Goal: Understand process/instructions: Learn about a topic

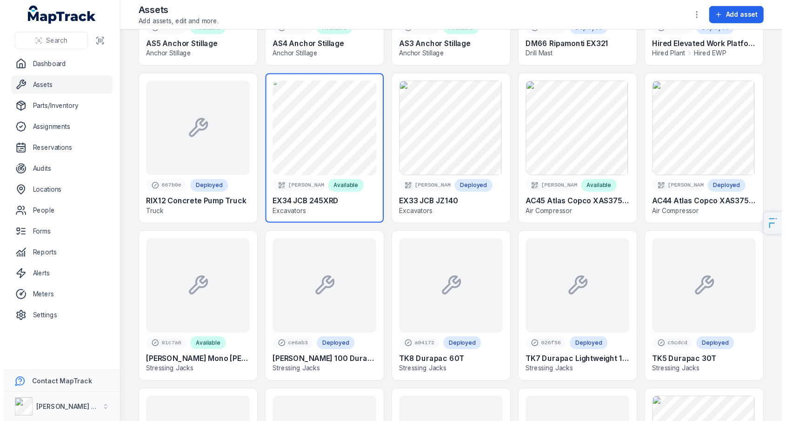
scroll to position [631, 0]
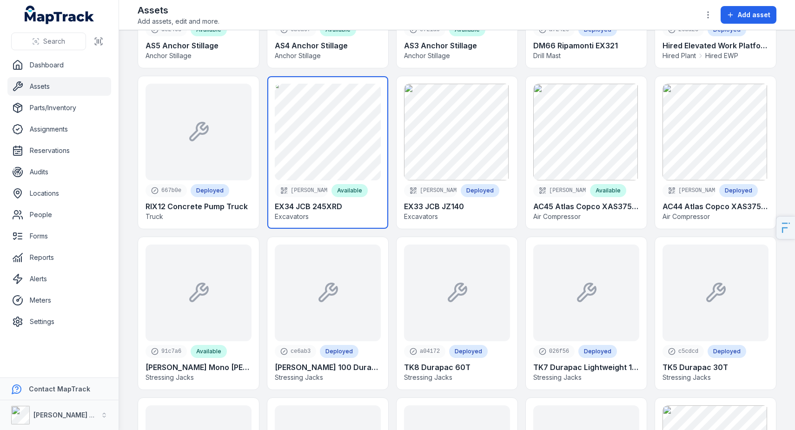
click at [351, 148] on link at bounding box center [327, 152] width 121 height 153
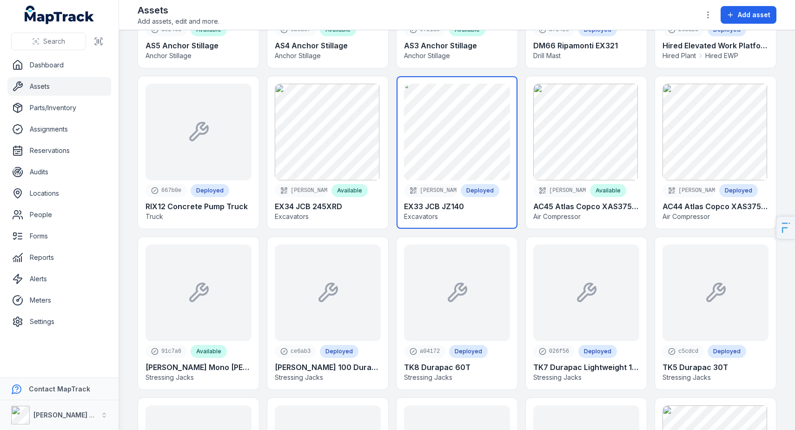
click at [444, 133] on link at bounding box center [457, 152] width 121 height 153
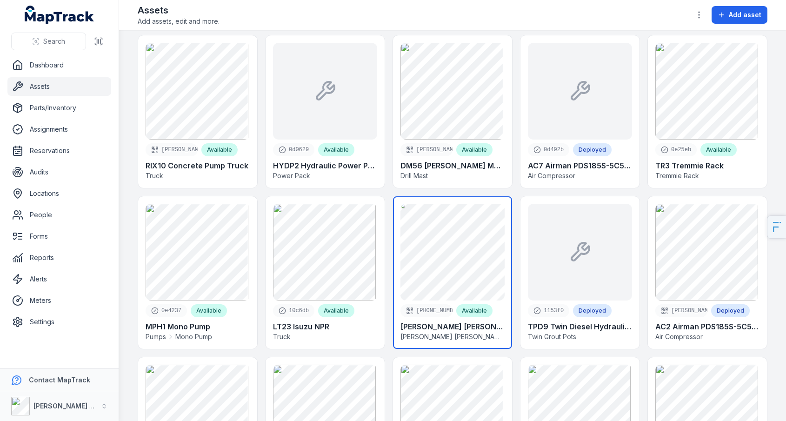
scroll to position [2284, 0]
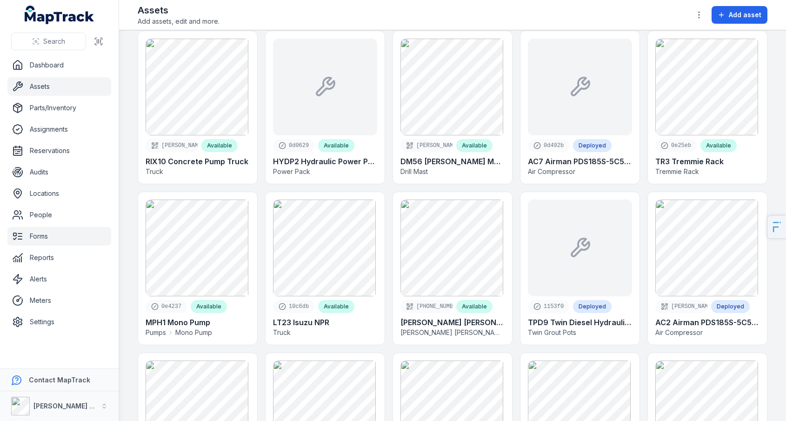
click at [46, 232] on link "Forms" at bounding box center [59, 236] width 104 height 19
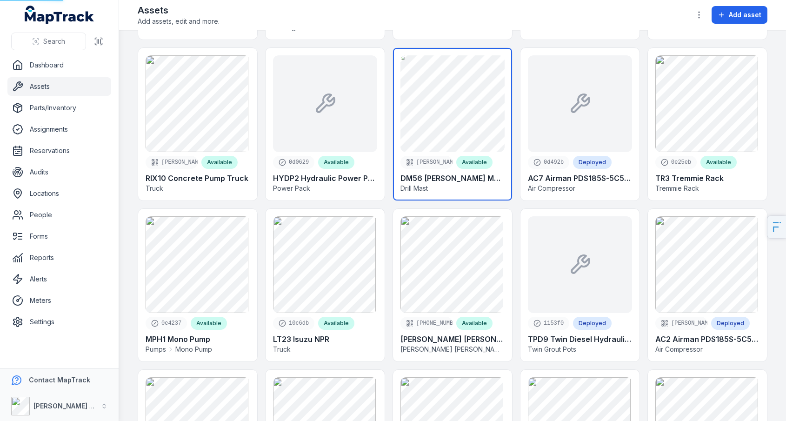
scroll to position [2265, 0]
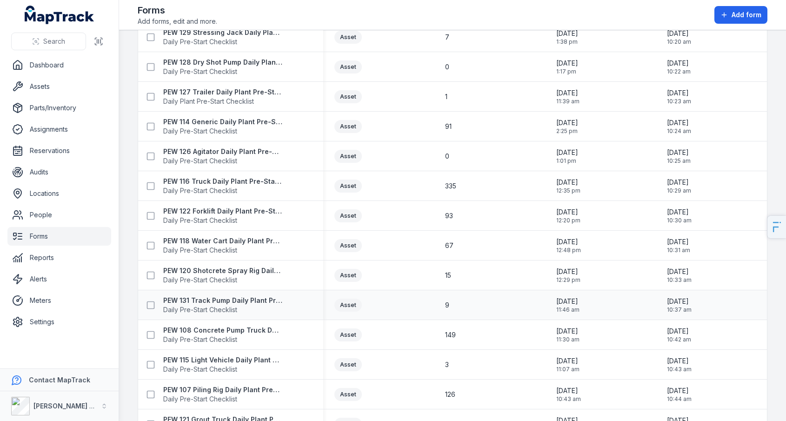
scroll to position [788, 0]
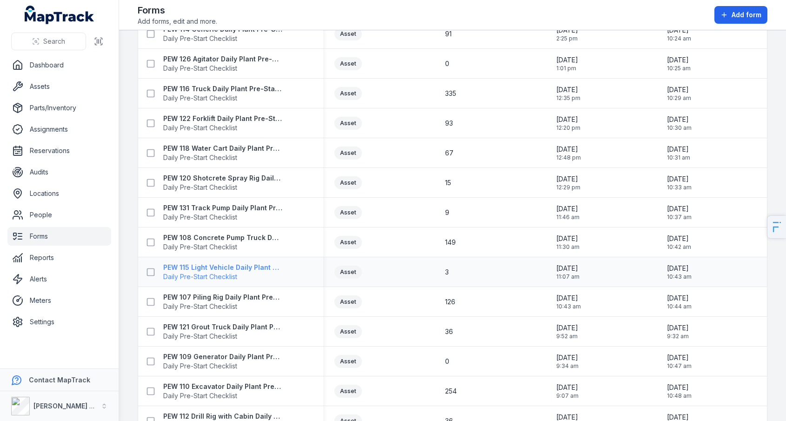
click at [219, 272] on span "Daily Pre-Start Checklist" at bounding box center [222, 276] width 119 height 9
click at [221, 238] on strong "PEW 108 Concrete Pump Truck Daily Plant Pre-Start Checklist" at bounding box center [222, 237] width 119 height 9
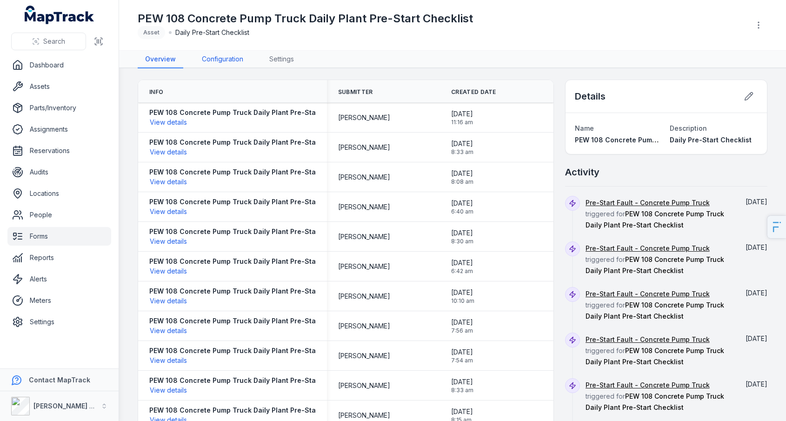
click at [202, 65] on link "Configuration" at bounding box center [222, 60] width 56 height 18
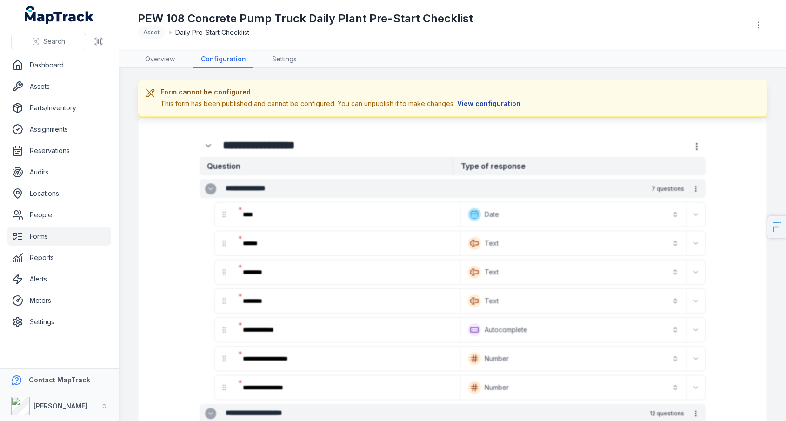
click at [474, 102] on button "View configuration" at bounding box center [489, 104] width 68 height 10
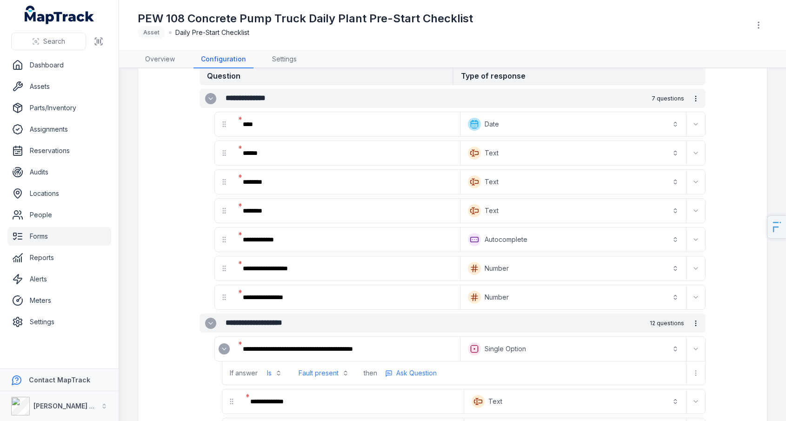
scroll to position [244, 0]
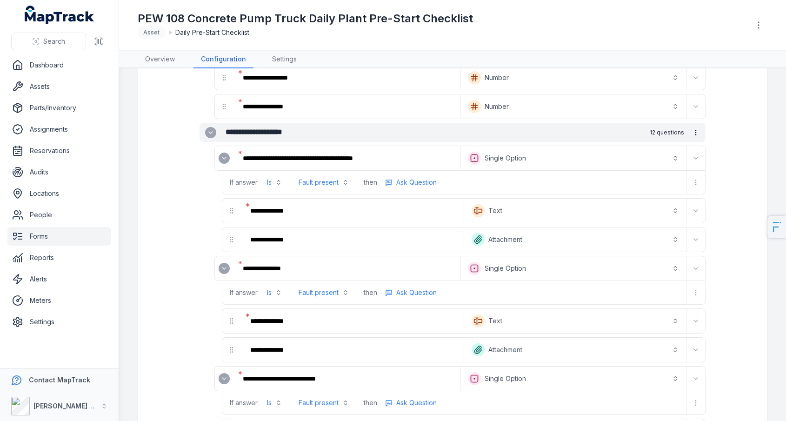
click at [334, 180] on button "Fault present" at bounding box center [323, 182] width 61 height 17
click at [501, 211] on button "Text *******" at bounding box center [575, 210] width 218 height 20
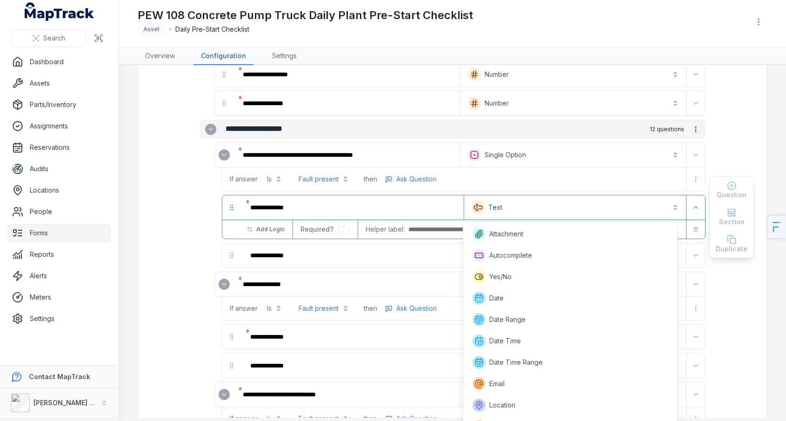
scroll to position [123, 0]
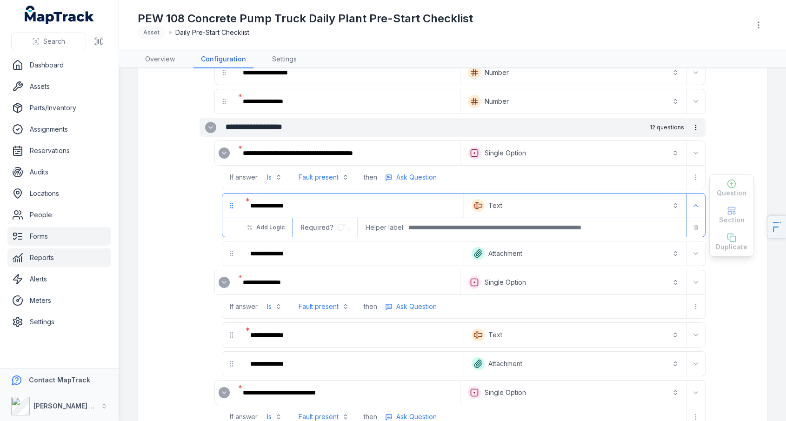
scroll to position [249, 0]
click at [142, 62] on link "Overview" at bounding box center [160, 60] width 45 height 18
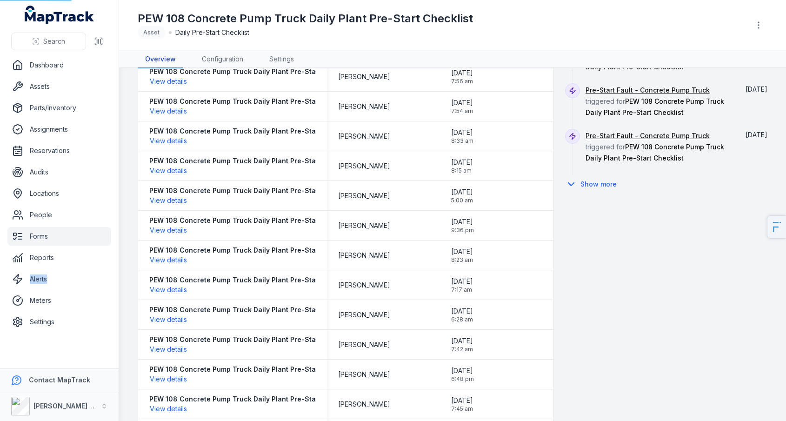
scroll to position [11, 0]
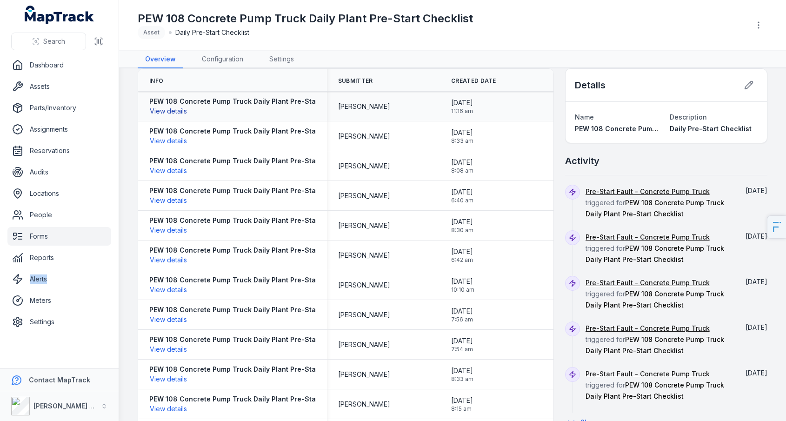
click at [161, 108] on button "View details" at bounding box center [168, 111] width 38 height 10
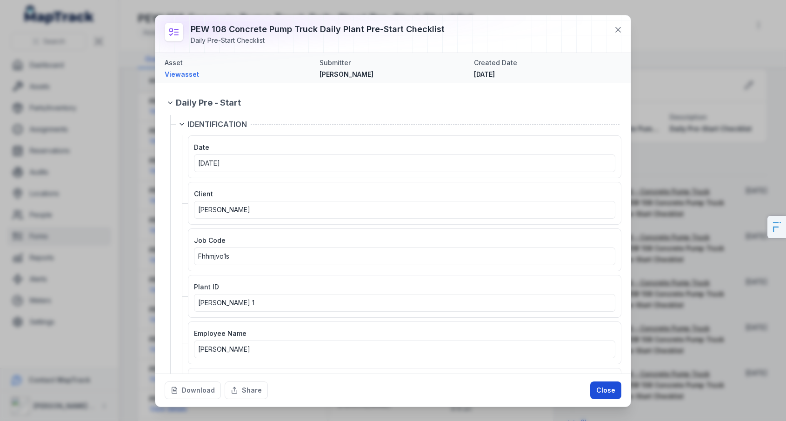
click at [596, 393] on button "Close" at bounding box center [605, 390] width 31 height 18
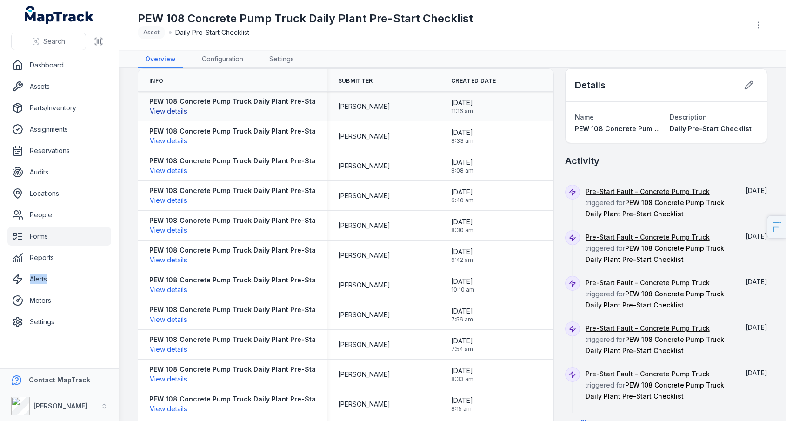
click at [180, 115] on button "View details" at bounding box center [168, 111] width 38 height 10
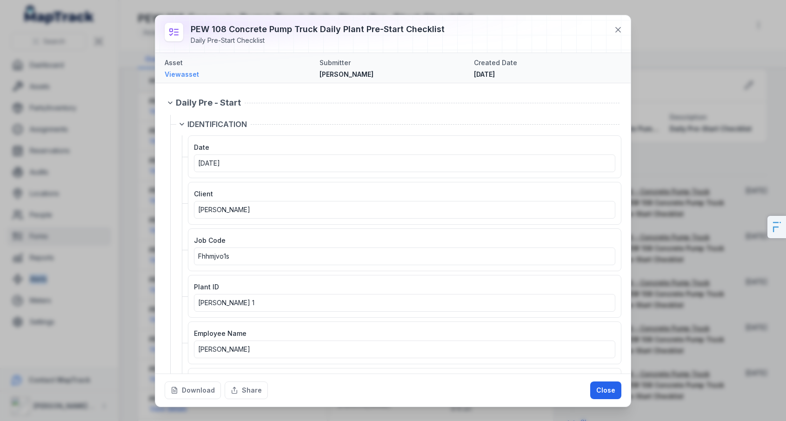
click at [191, 75] on link "View asset" at bounding box center [238, 74] width 147 height 9
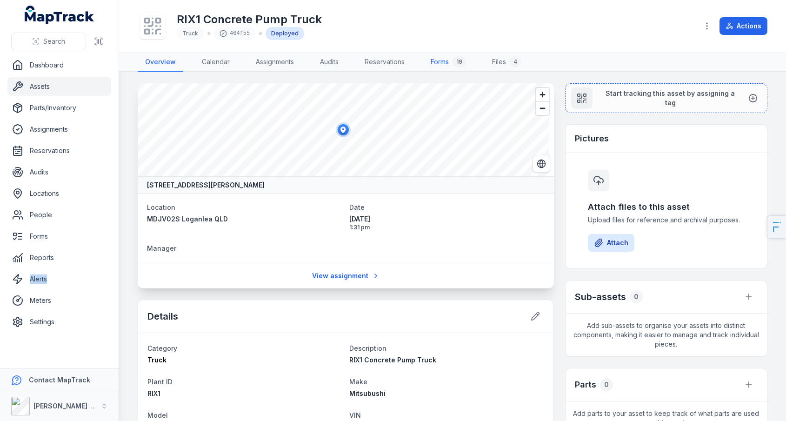
click at [432, 59] on link "Forms 19" at bounding box center [448, 63] width 50 height 20
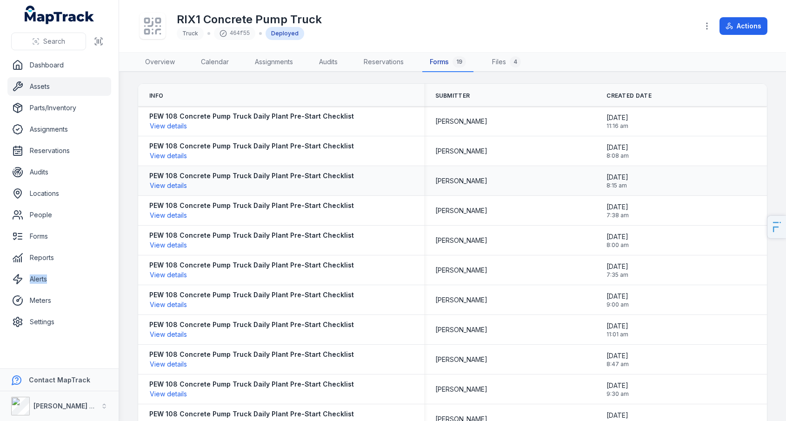
scroll to position [2, 0]
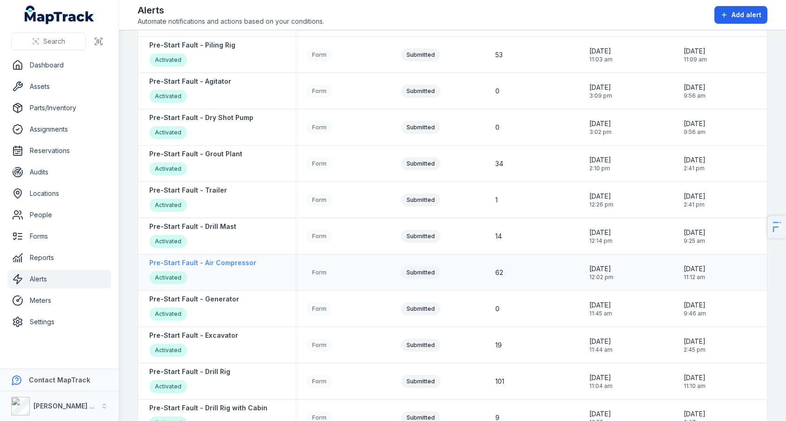
scroll to position [1105, 0]
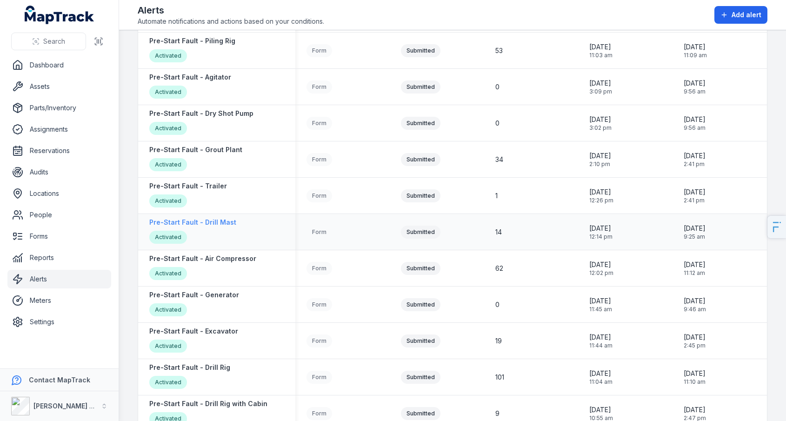
click at [214, 225] on strong "Pre-Start Fault - Drill Mast" at bounding box center [192, 222] width 87 height 9
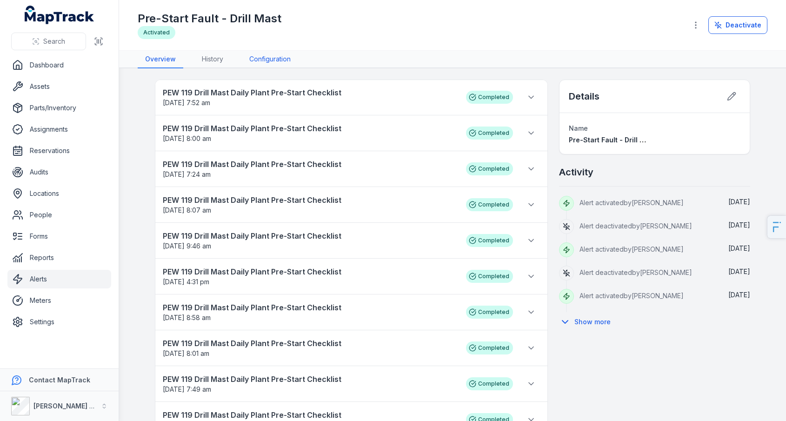
click at [267, 57] on link "Configuration" at bounding box center [270, 60] width 56 height 18
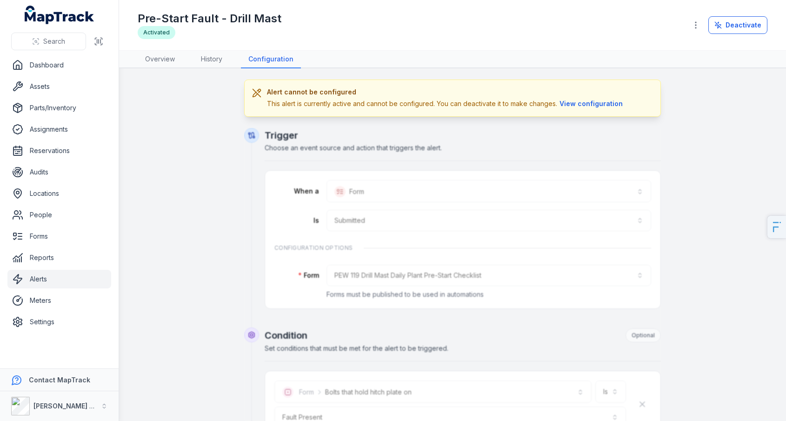
click at [588, 97] on div "Alert cannot be configured This alert is currently active and cannot be configu…" at bounding box center [446, 97] width 358 height 21
click at [587, 102] on button "View configuration" at bounding box center [591, 104] width 68 height 10
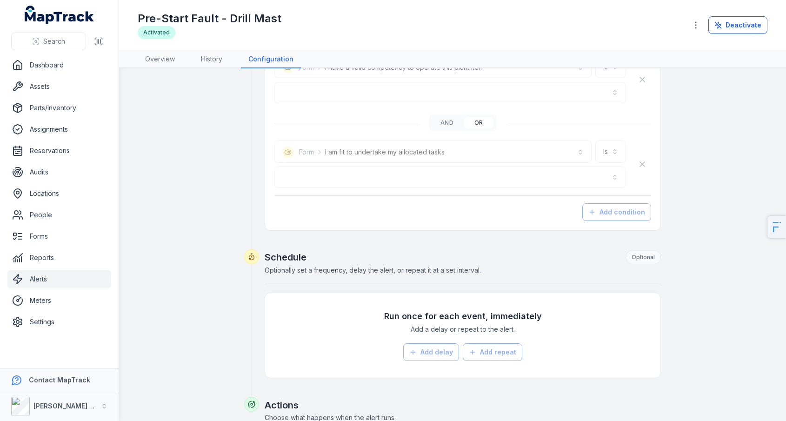
scroll to position [1883, 0]
